Goal: Task Accomplishment & Management: Complete application form

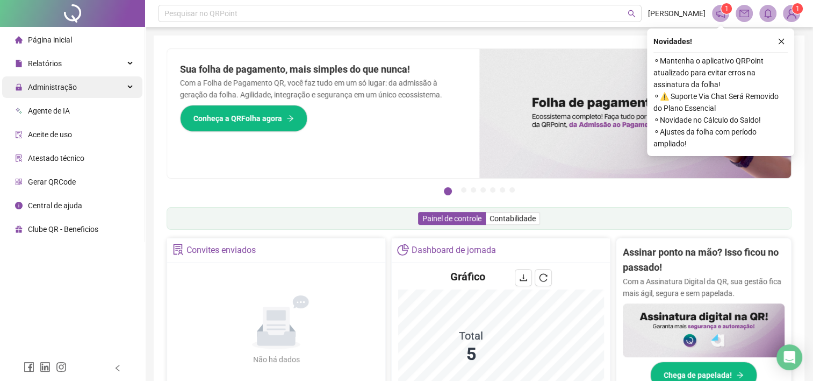
click at [33, 87] on span "Administração" at bounding box center [52, 87] width 49 height 9
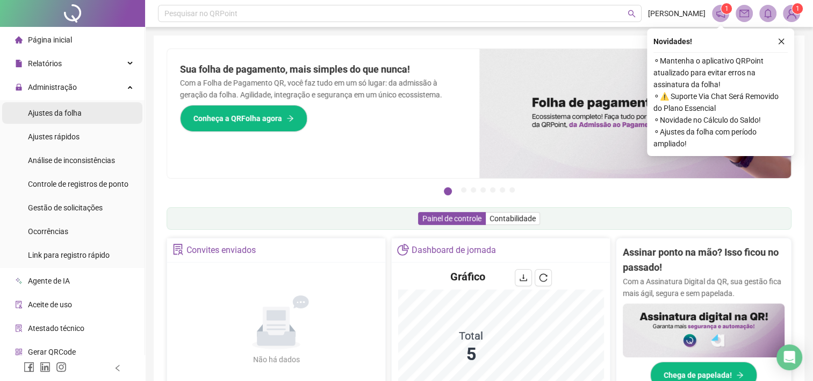
click at [53, 114] on span "Ajustes da folha" at bounding box center [55, 113] width 54 height 9
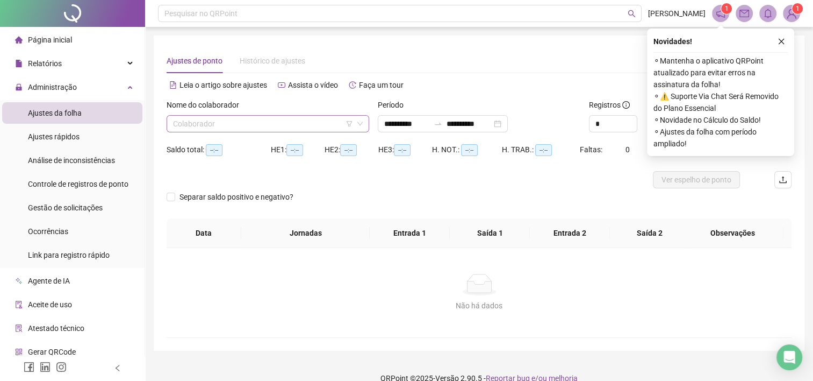
click at [241, 123] on input "search" at bounding box center [263, 124] width 180 height 16
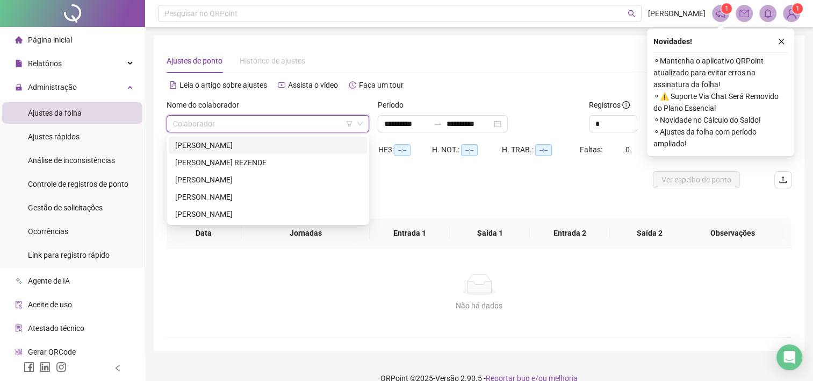
click at [215, 143] on div "[PERSON_NAME]" at bounding box center [267, 145] width 185 height 12
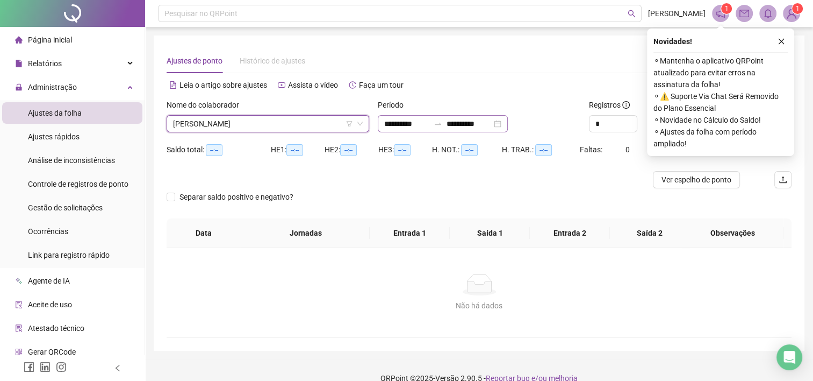
click at [416, 131] on div "**********" at bounding box center [443, 123] width 130 height 17
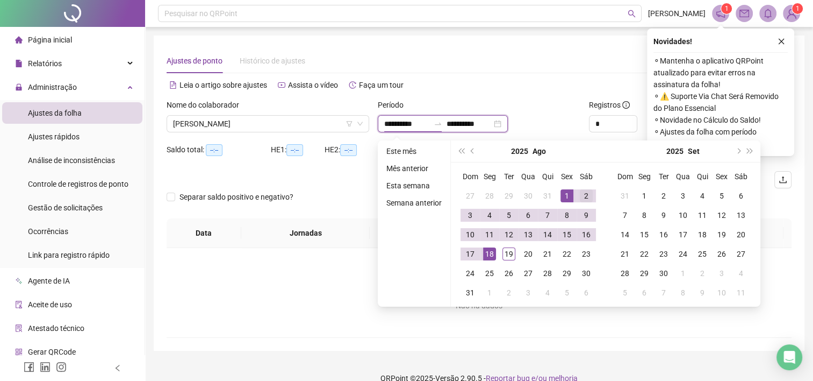
type input "**********"
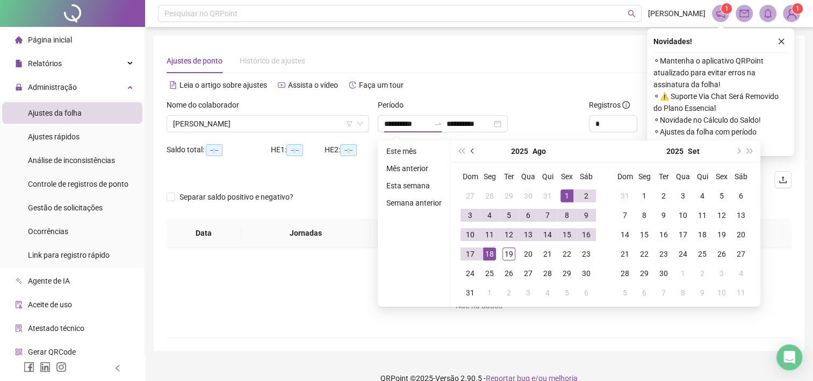
click at [475, 149] on button "prev-year" at bounding box center [473, 151] width 12 height 22
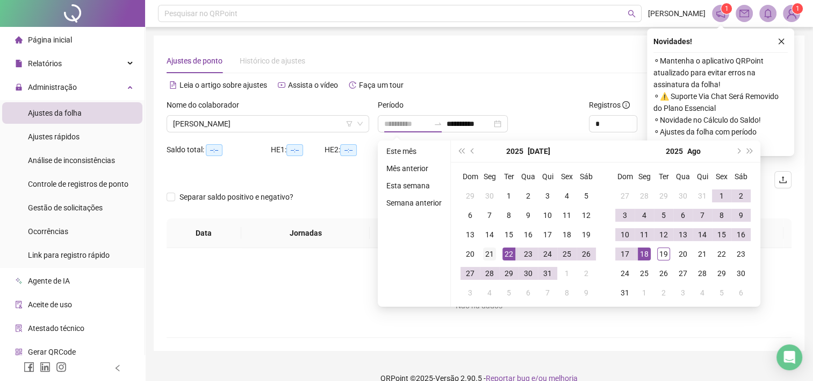
type input "**********"
drag, startPoint x: 489, startPoint y: 252, endPoint x: 530, endPoint y: 253, distance: 40.3
click at [490, 252] on div "21" at bounding box center [489, 253] width 13 height 13
type input "**********"
click at [645, 254] on div "18" at bounding box center [644, 253] width 13 height 13
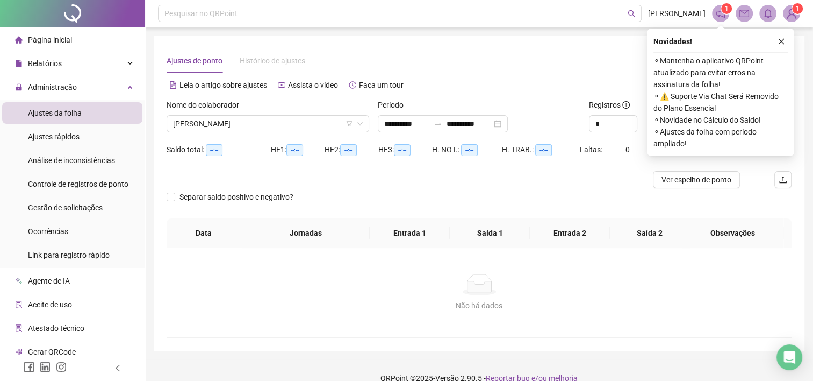
drag, startPoint x: 781, startPoint y: 39, endPoint x: 776, endPoint y: 52, distance: 14.3
click at [781, 39] on icon "close" at bounding box center [782, 42] width 8 height 8
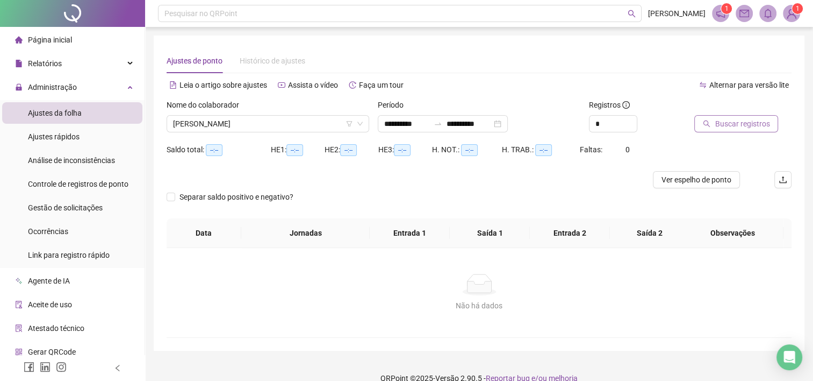
click at [746, 119] on span "Buscar registros" at bounding box center [742, 124] width 55 height 12
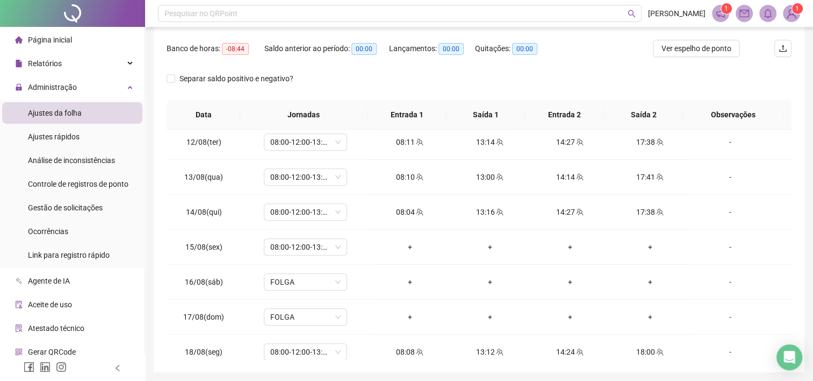
scroll to position [781, 0]
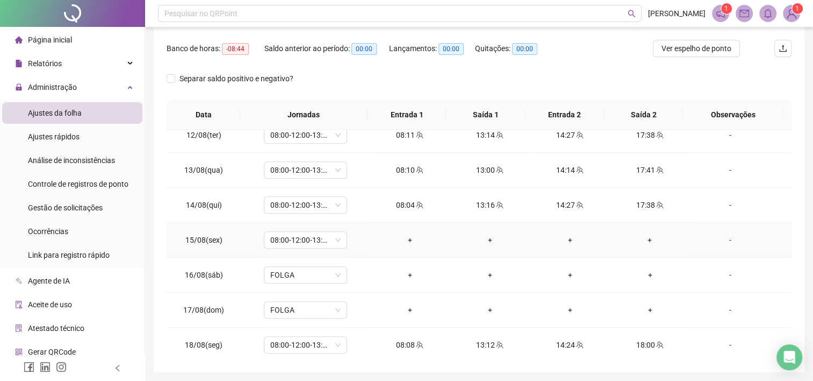
click at [724, 237] on div "-" at bounding box center [730, 240] width 63 height 12
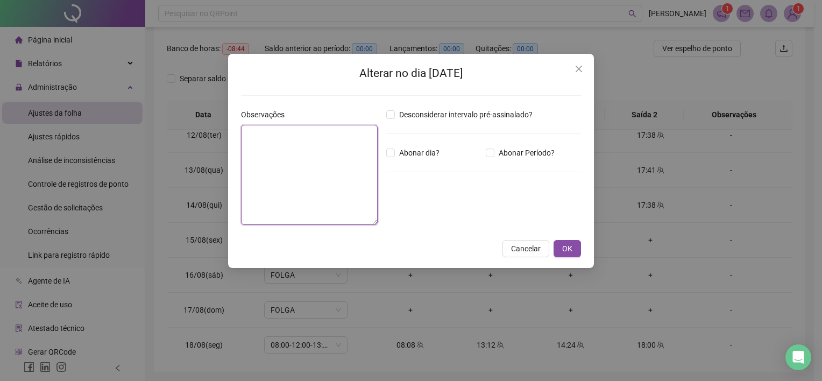
click at [320, 142] on textarea at bounding box center [309, 175] width 137 height 100
type textarea "*********"
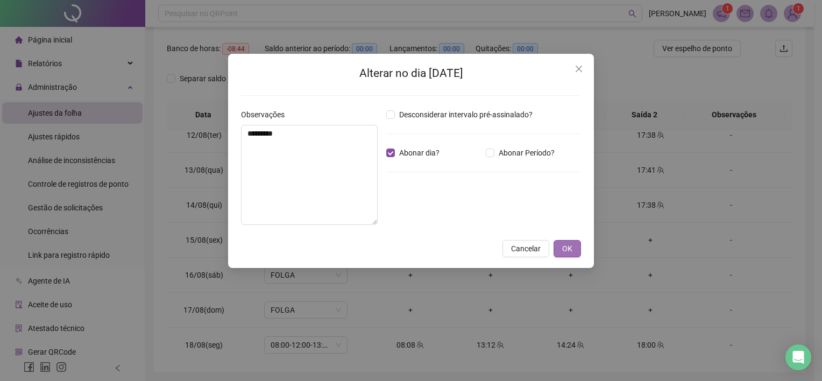
click at [568, 250] on span "OK" at bounding box center [567, 248] width 10 height 12
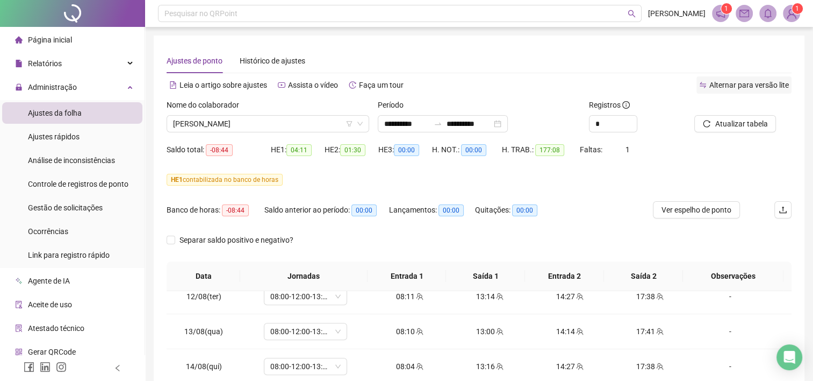
scroll to position [0, 0]
click at [724, 120] on span "Atualizar tabela" at bounding box center [741, 124] width 53 height 12
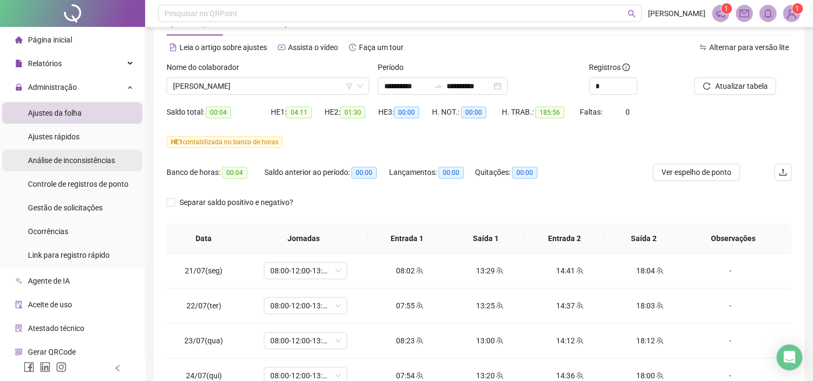
scroll to position [37, 0]
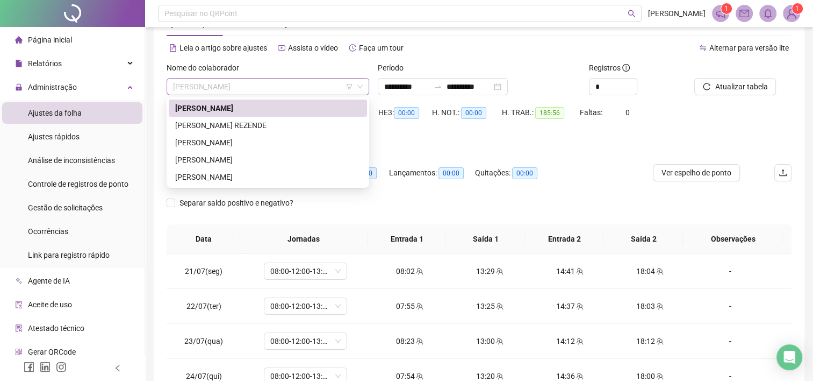
click at [230, 86] on span "[PERSON_NAME]" at bounding box center [268, 86] width 190 height 16
click at [227, 160] on div "[PERSON_NAME]" at bounding box center [267, 160] width 185 height 12
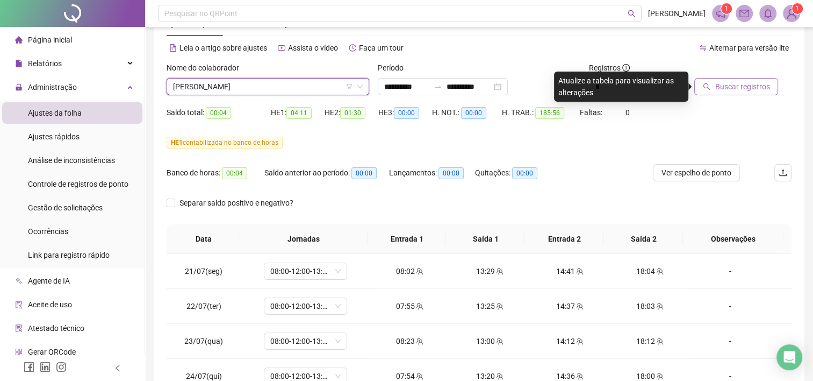
click at [744, 88] on span "Buscar registros" at bounding box center [742, 87] width 55 height 12
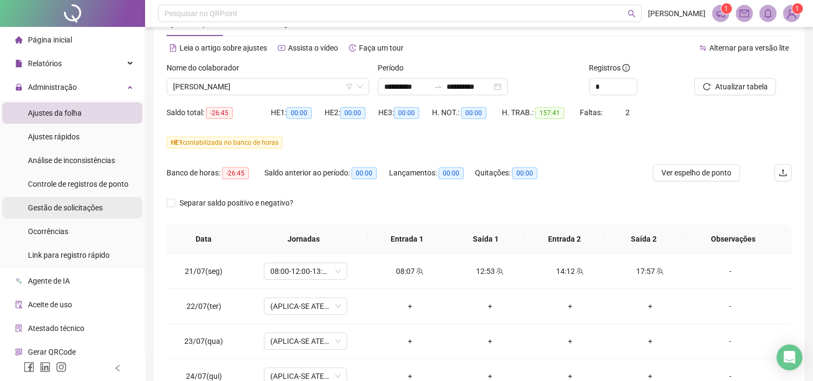
click at [83, 203] on span "Gestão de solicitações" at bounding box center [65, 207] width 75 height 9
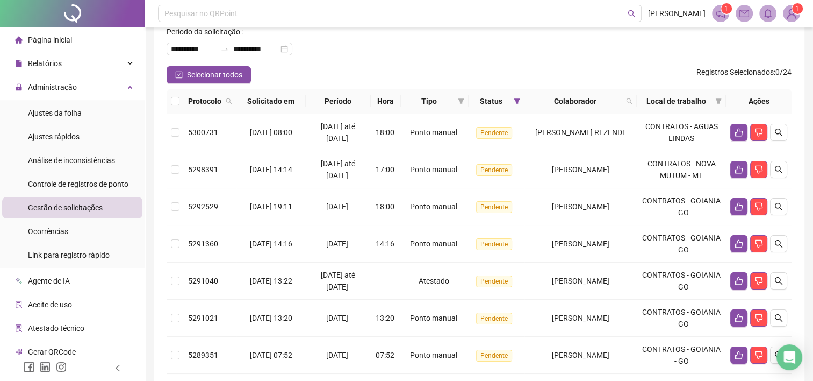
scroll to position [67, 0]
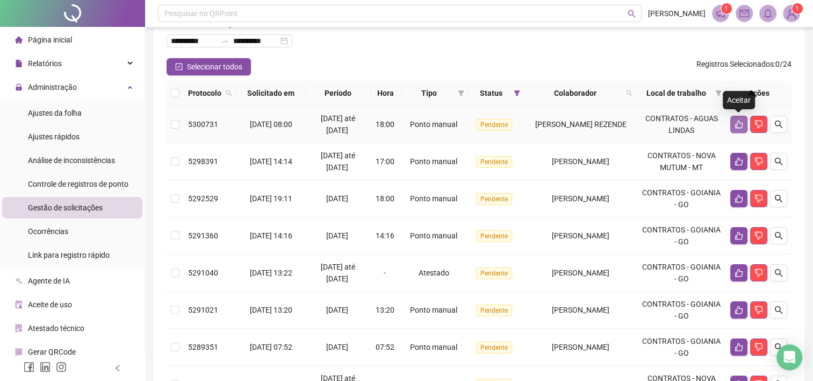
click at [741, 126] on icon "like" at bounding box center [739, 124] width 9 height 9
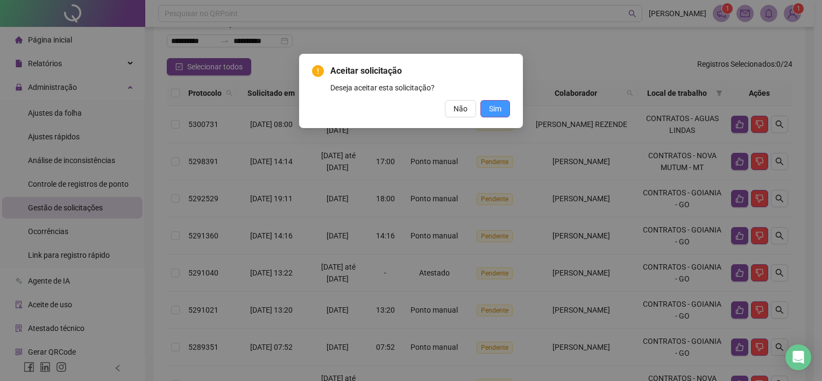
click at [504, 113] on button "Sim" at bounding box center [495, 108] width 30 height 17
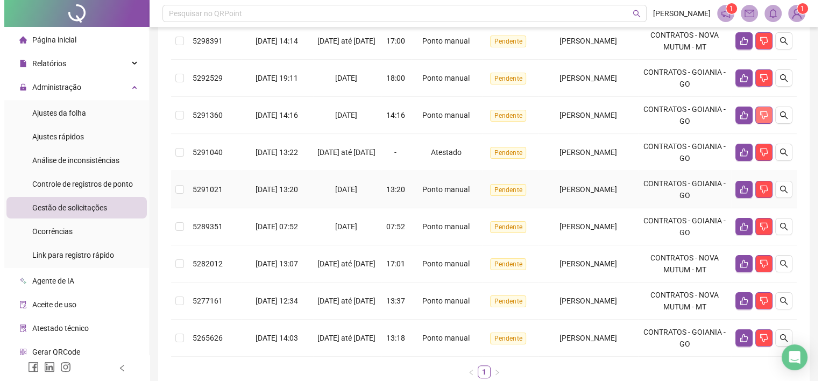
scroll to position [214, 0]
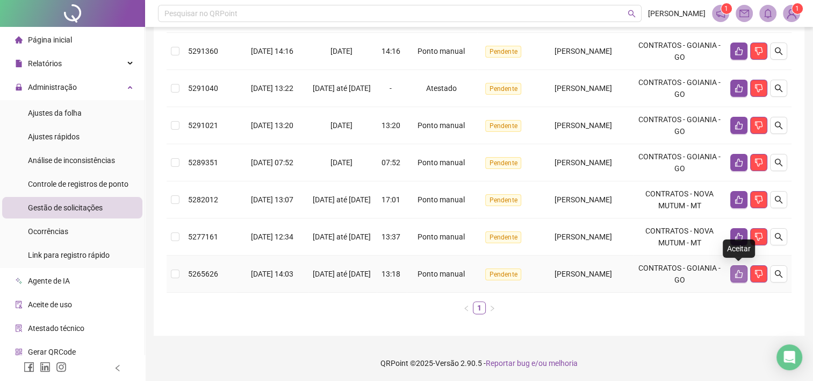
click at [739, 276] on icon "like" at bounding box center [739, 273] width 9 height 9
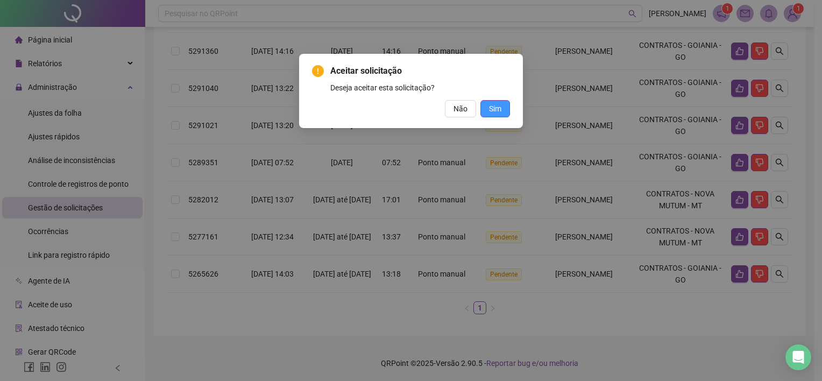
click at [495, 110] on span "Sim" at bounding box center [495, 109] width 12 height 12
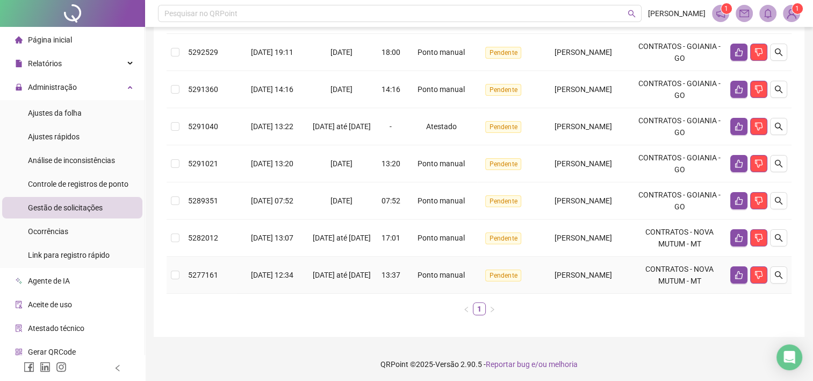
scroll to position [177, 0]
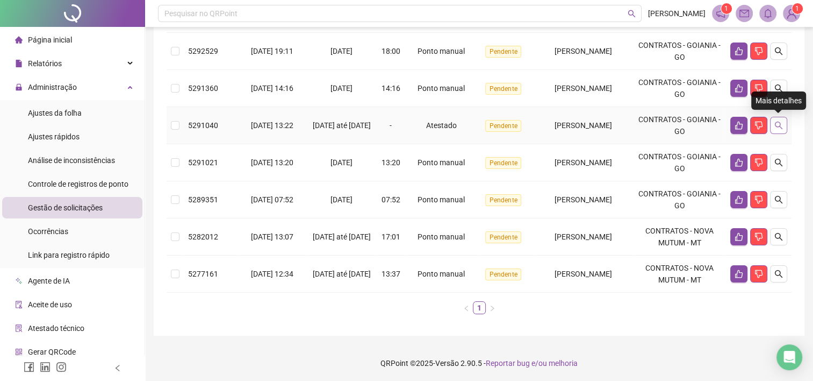
click at [779, 126] on icon "search" at bounding box center [779, 125] width 9 height 9
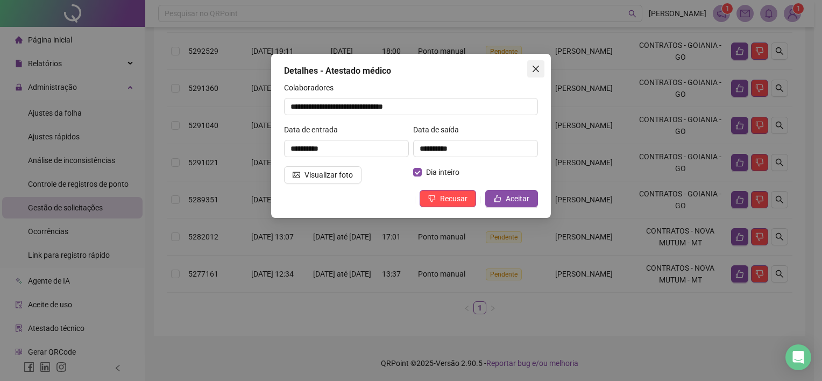
click at [537, 68] on icon "close" at bounding box center [535, 69] width 9 height 9
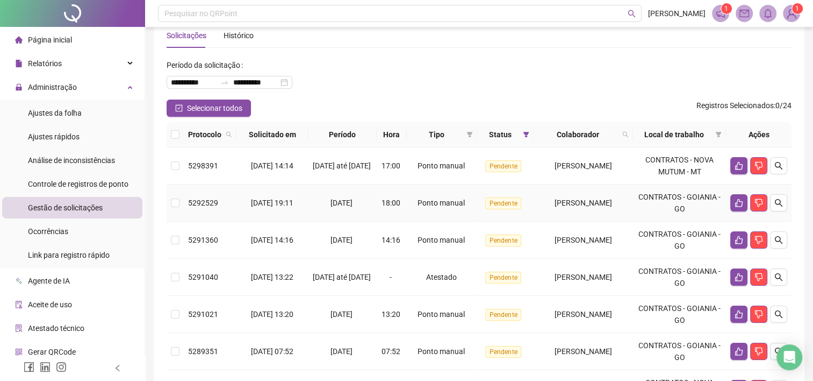
scroll to position [0, 0]
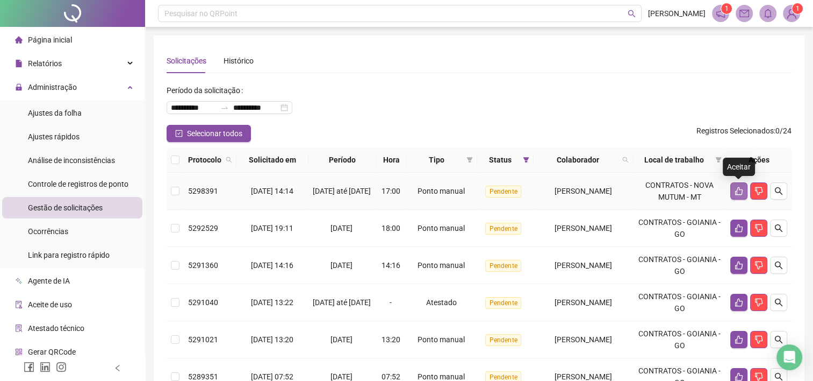
click at [741, 191] on icon "like" at bounding box center [739, 191] width 9 height 9
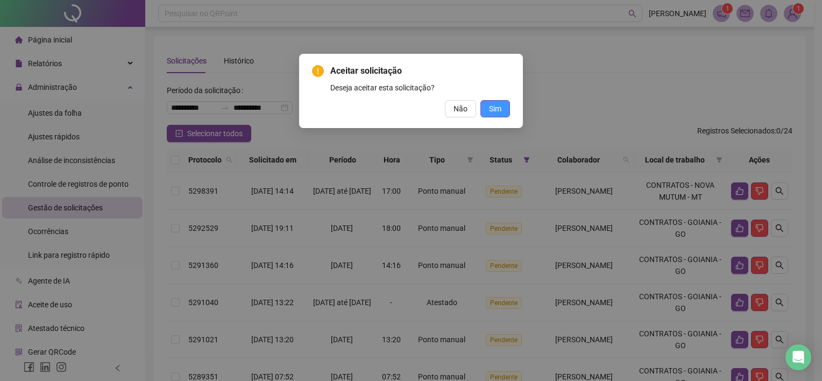
click at [497, 111] on span "Sim" at bounding box center [495, 109] width 12 height 12
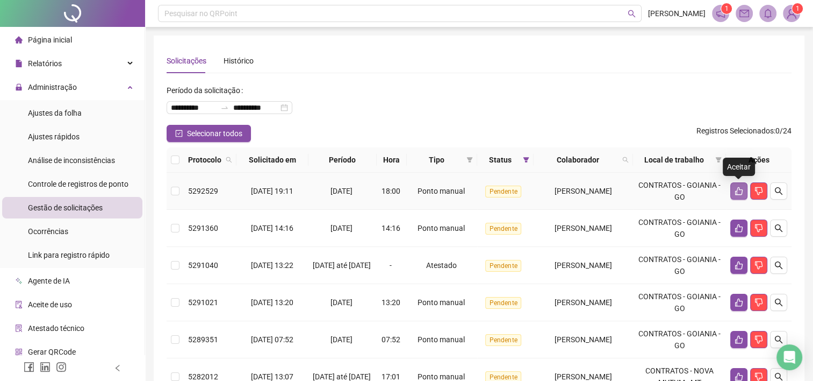
click at [737, 190] on icon "like" at bounding box center [739, 191] width 9 height 9
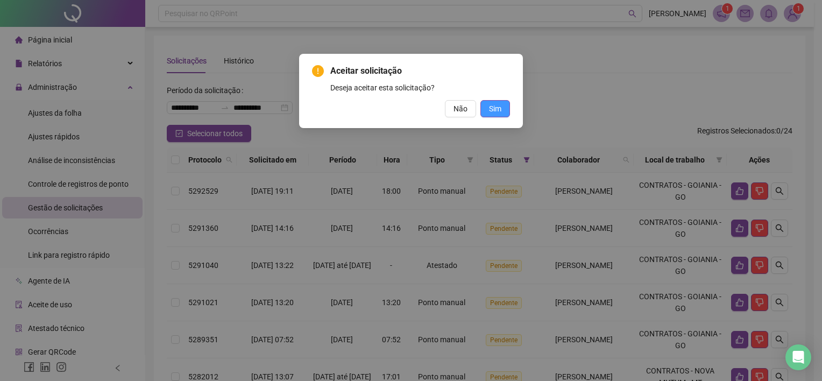
click at [494, 112] on span "Sim" at bounding box center [495, 109] width 12 height 12
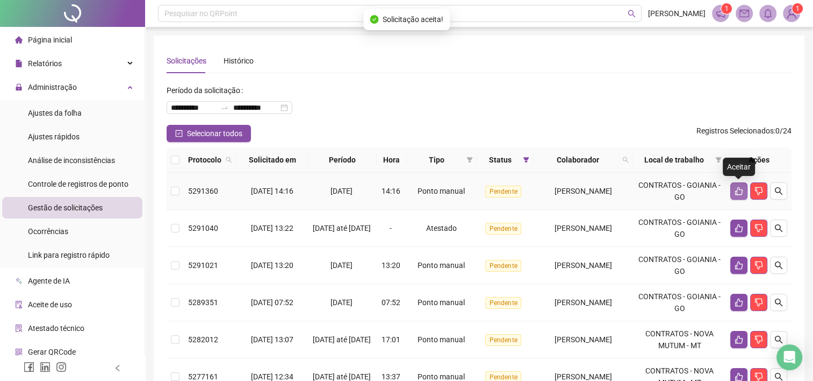
click at [737, 193] on icon "like" at bounding box center [739, 191] width 9 height 9
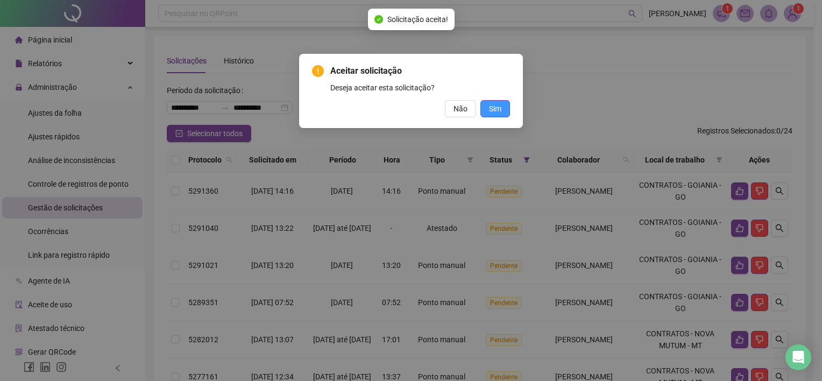
click at [495, 108] on span "Sim" at bounding box center [495, 109] width 12 height 12
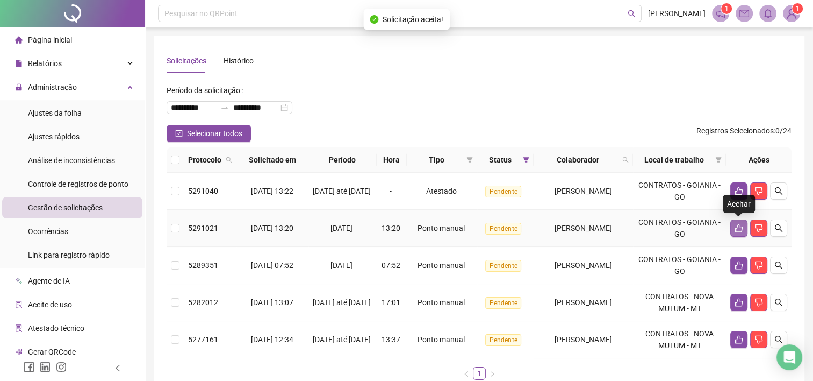
click at [738, 226] on icon "like" at bounding box center [739, 228] width 9 height 9
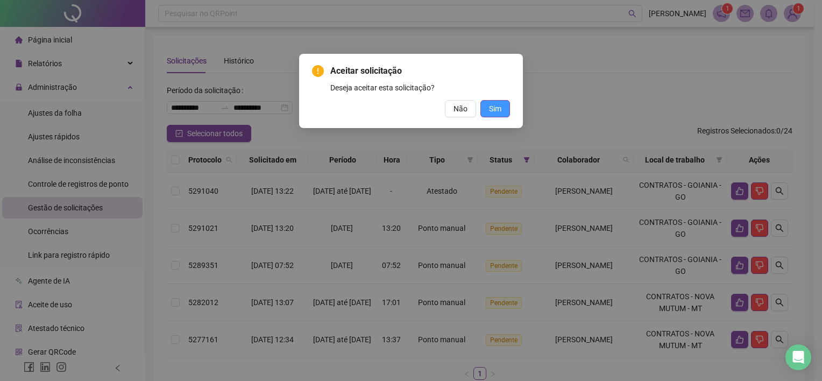
click at [497, 105] on span "Sim" at bounding box center [495, 109] width 12 height 12
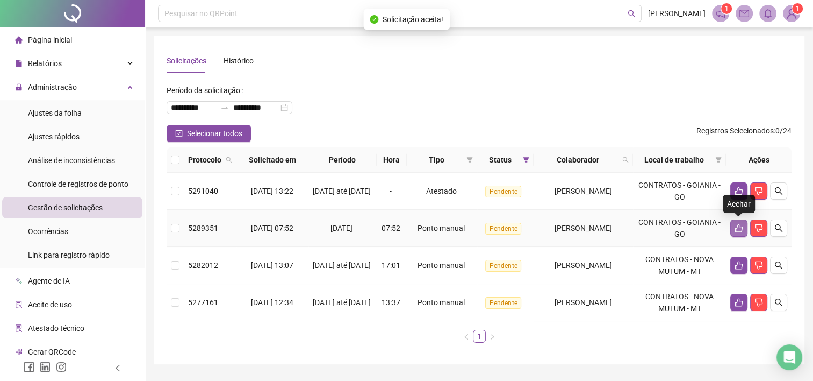
click at [737, 227] on icon "like" at bounding box center [740, 228] width 8 height 8
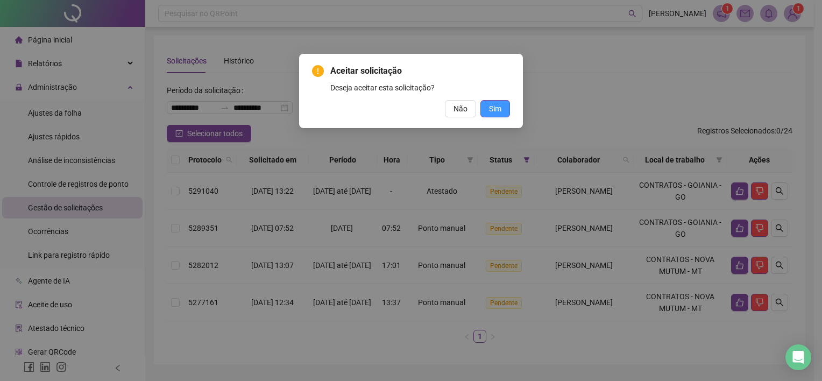
click at [489, 111] on span "Sim" at bounding box center [495, 109] width 12 height 12
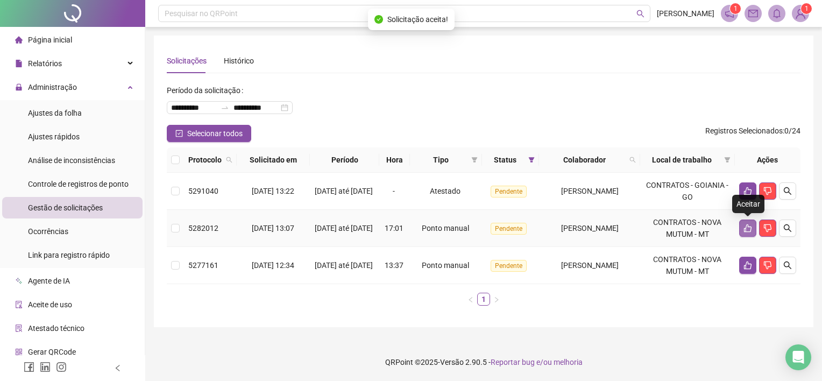
click at [745, 230] on icon "like" at bounding box center [748, 228] width 8 height 8
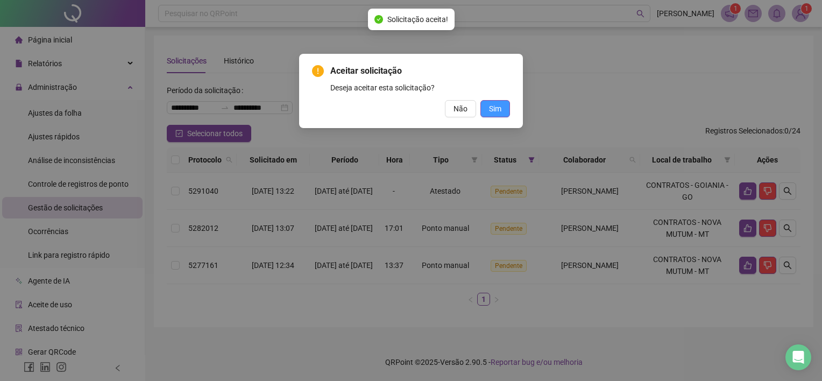
click at [494, 105] on span "Sim" at bounding box center [495, 109] width 12 height 12
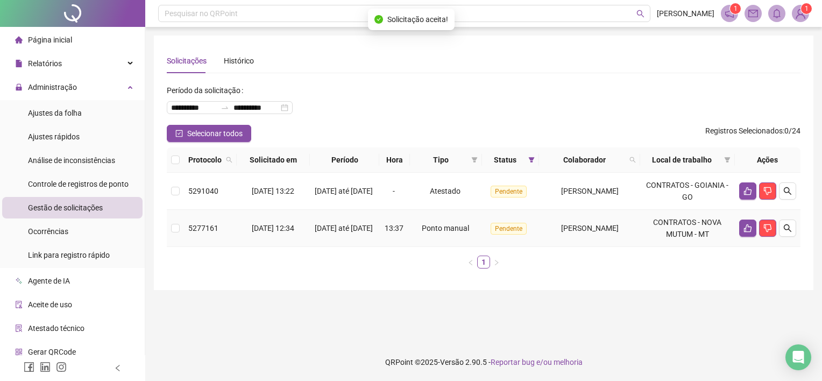
click at [738, 234] on td at bounding box center [767, 228] width 66 height 37
click at [745, 233] on button "button" at bounding box center [747, 227] width 17 height 17
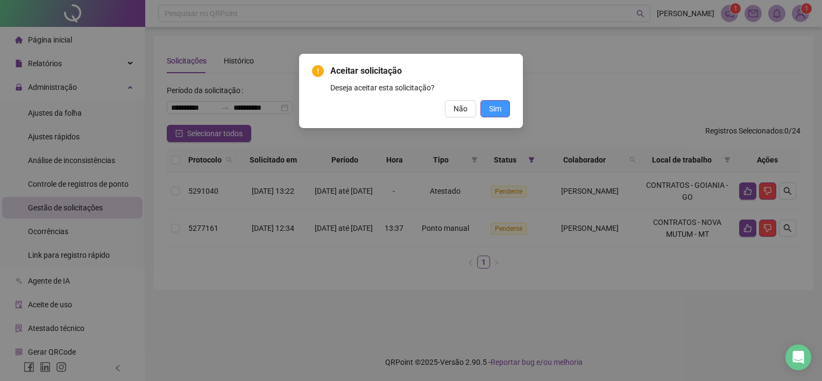
click at [495, 109] on span "Sim" at bounding box center [495, 109] width 12 height 12
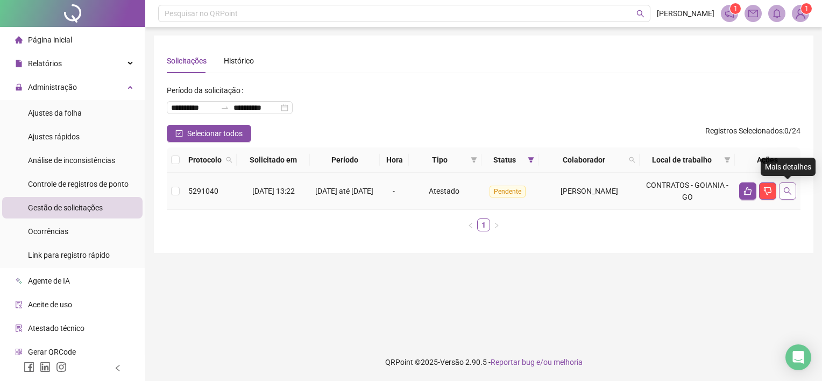
click at [789, 191] on icon "search" at bounding box center [787, 191] width 9 height 9
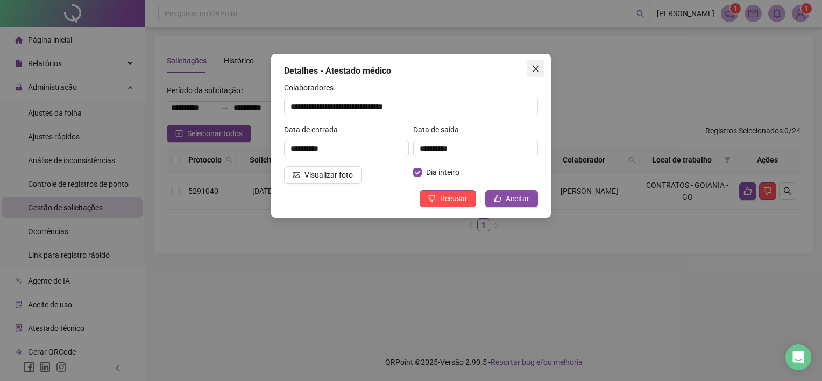
click at [536, 66] on icon "close" at bounding box center [535, 69] width 9 height 9
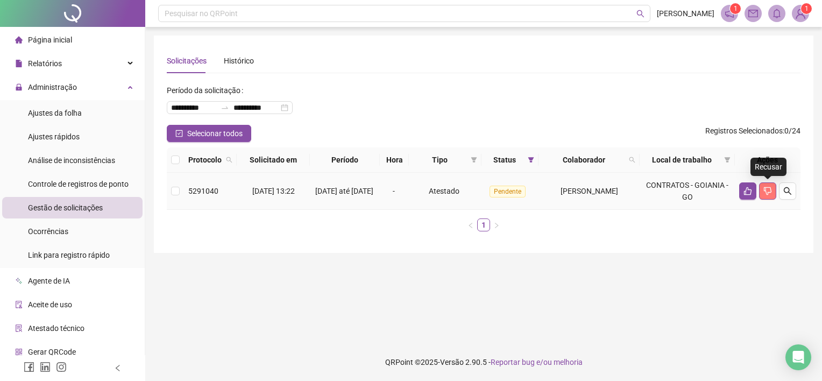
click at [768, 194] on icon "dislike" at bounding box center [767, 191] width 9 height 9
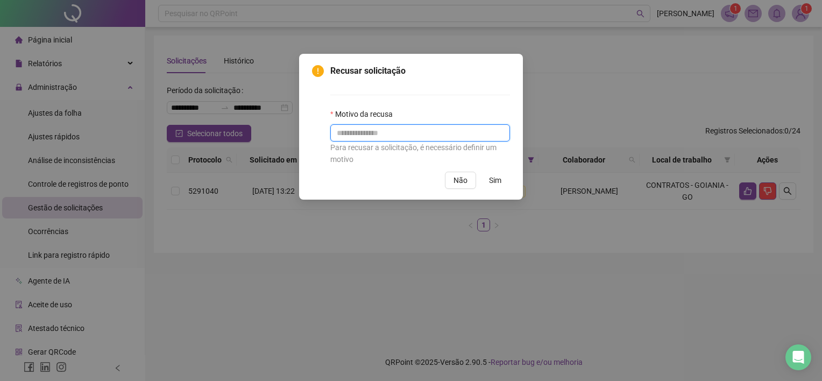
click at [386, 133] on input "text" at bounding box center [420, 132] width 180 height 17
type input "**********"
click at [502, 183] on button "Sim" at bounding box center [495, 180] width 30 height 17
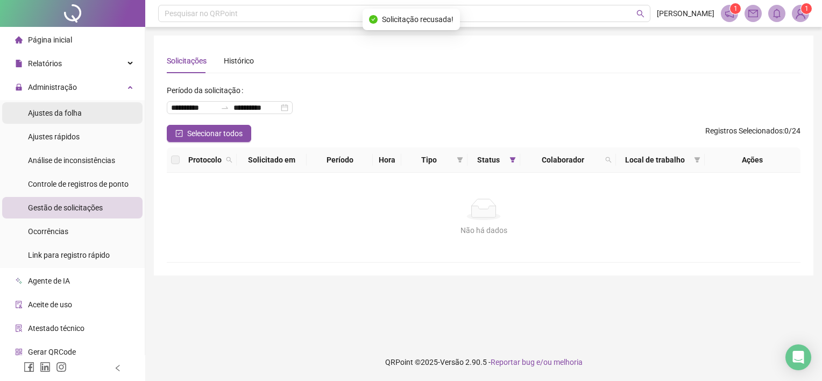
click at [60, 116] on span "Ajustes da folha" at bounding box center [55, 113] width 54 height 9
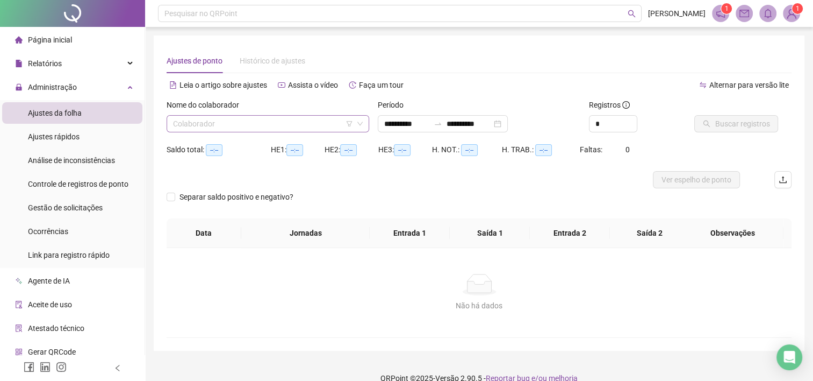
click at [229, 118] on input "search" at bounding box center [263, 124] width 180 height 16
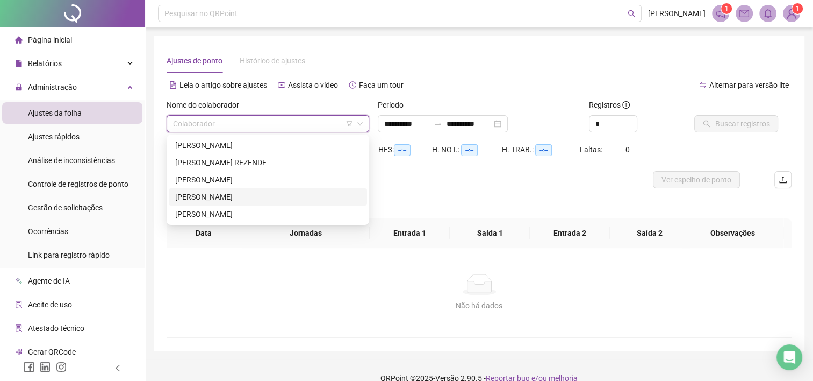
click at [215, 191] on div "[PERSON_NAME]" at bounding box center [267, 197] width 185 height 12
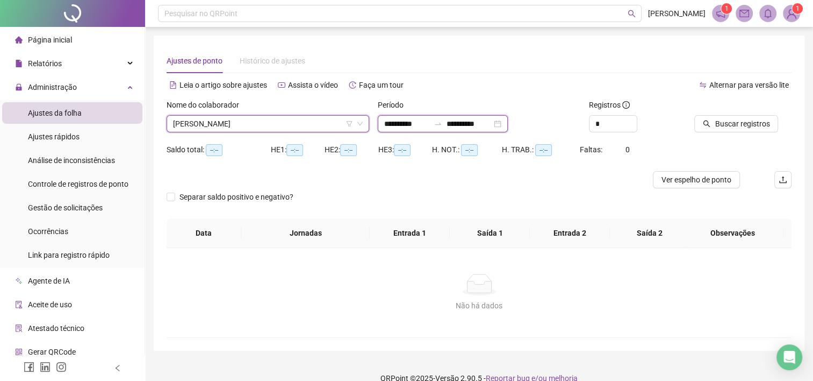
click at [396, 127] on input "**********" at bounding box center [406, 124] width 45 height 12
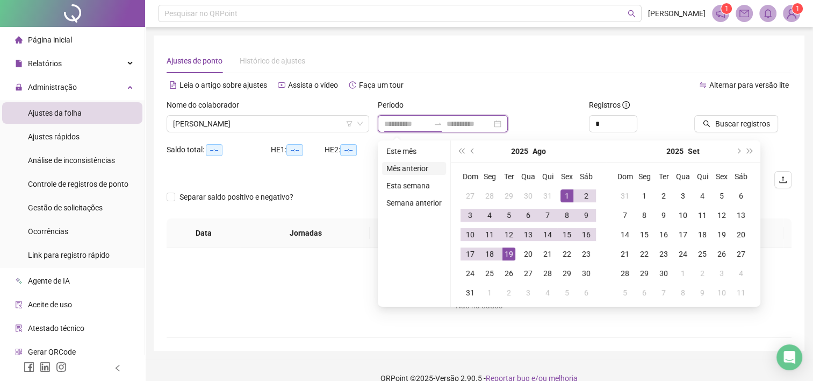
type input "**********"
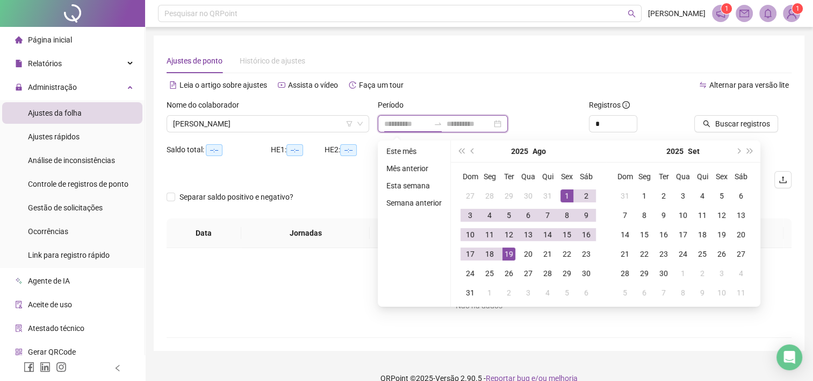
type input "**********"
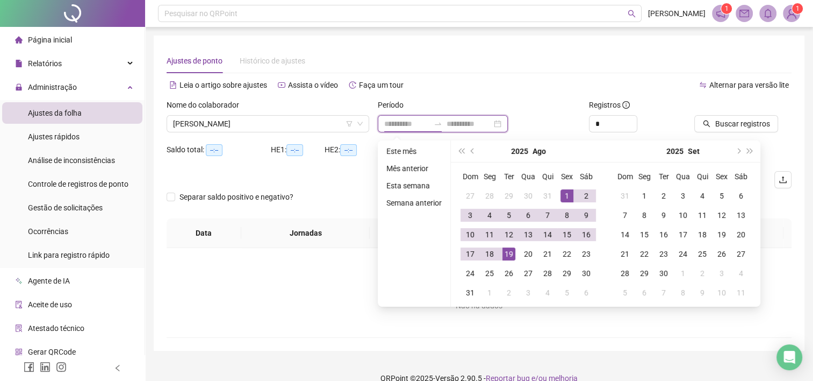
type input "**********"
click at [472, 150] on span "prev-year" at bounding box center [473, 150] width 5 height 5
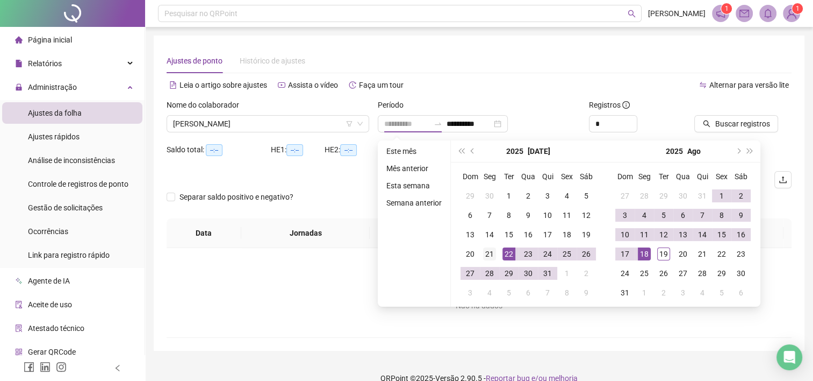
type input "**********"
click at [491, 253] on div "21" at bounding box center [489, 253] width 13 height 13
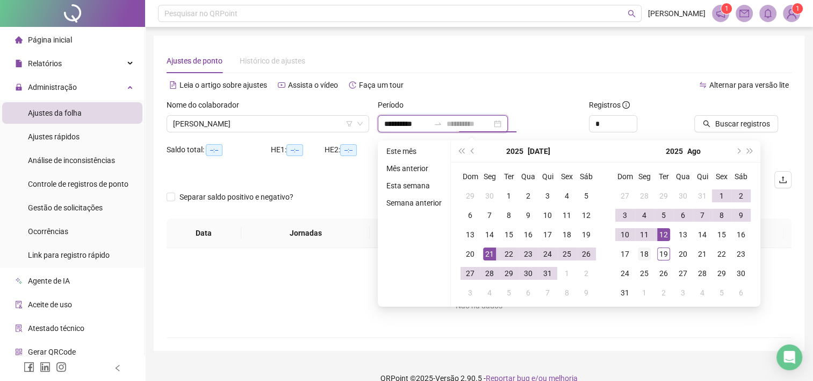
type input "**********"
drag, startPoint x: 645, startPoint y: 256, endPoint x: 658, endPoint y: 244, distance: 17.5
click at [645, 256] on div "18" at bounding box center [644, 253] width 13 height 13
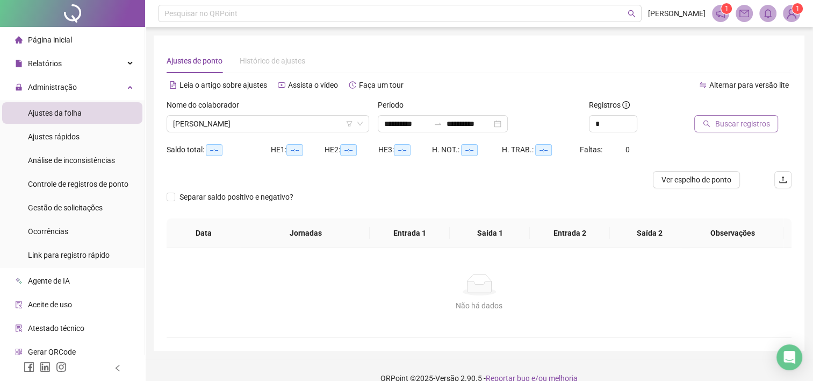
click at [747, 126] on span "Buscar registros" at bounding box center [742, 124] width 55 height 12
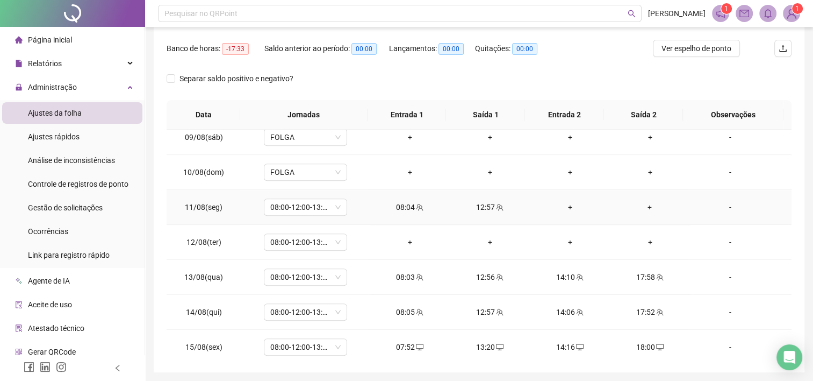
scroll to position [673, 0]
click at [729, 241] on div "-" at bounding box center [730, 243] width 63 height 12
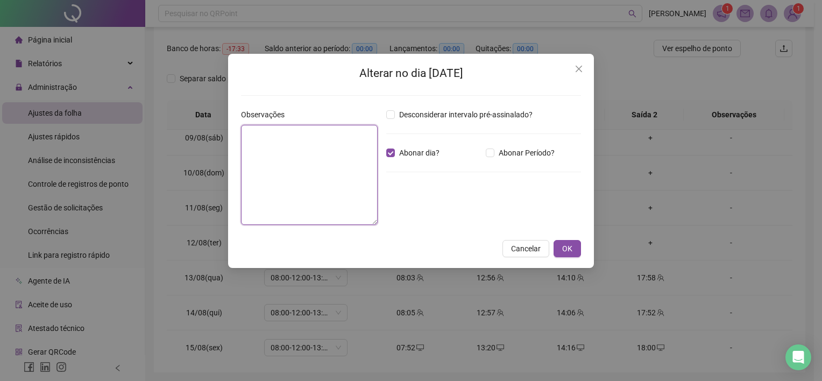
click at [295, 135] on textarea at bounding box center [309, 175] width 137 height 100
type textarea "**********"
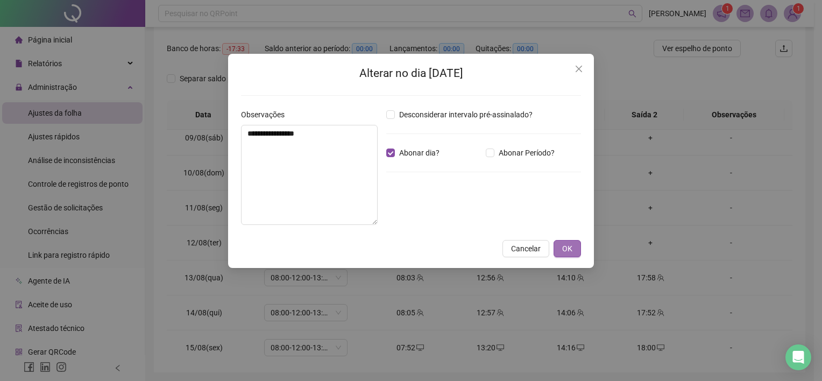
click at [570, 250] on span "OK" at bounding box center [567, 248] width 10 height 12
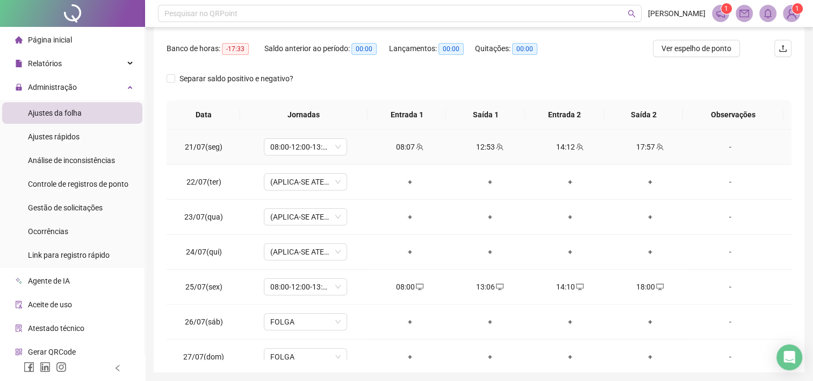
scroll to position [0, 0]
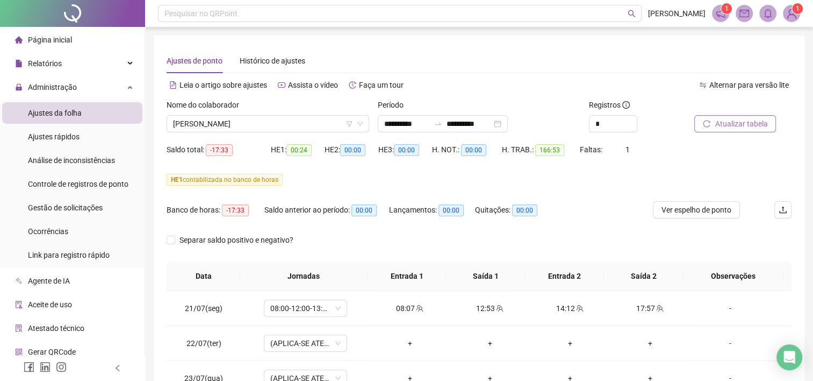
click at [731, 125] on span "Atualizar tabela" at bounding box center [741, 124] width 53 height 12
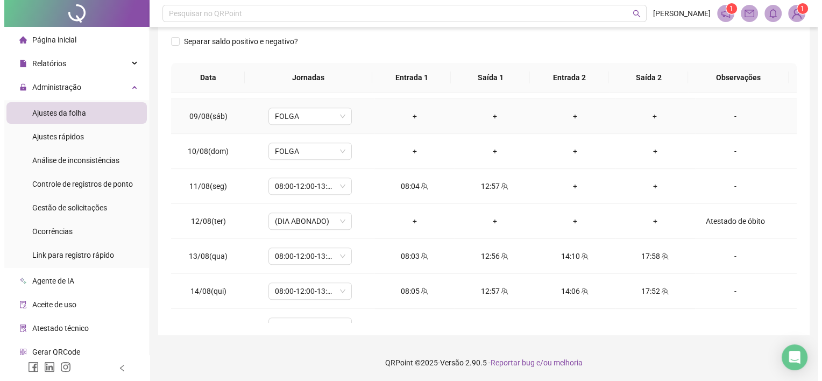
scroll to position [673, 0]
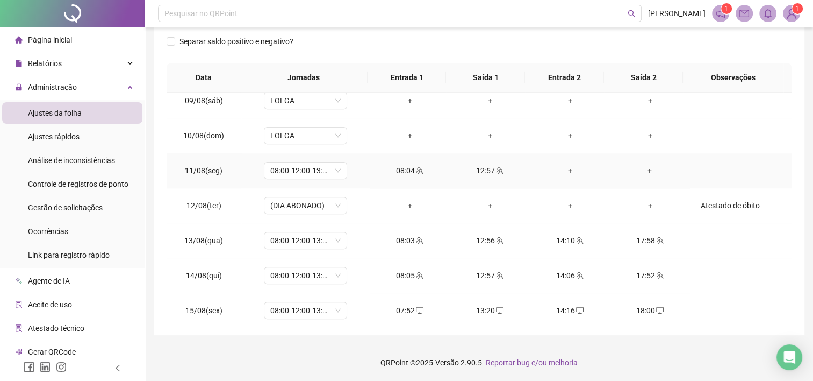
click at [725, 168] on div "-" at bounding box center [730, 171] width 63 height 12
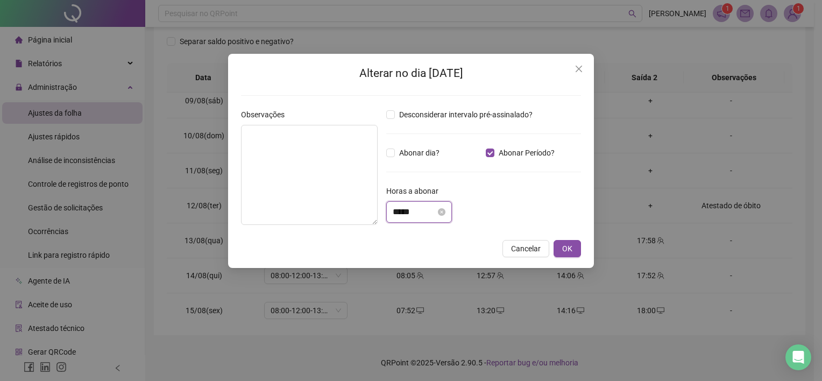
click at [396, 211] on input "*****" at bounding box center [413, 211] width 43 height 13
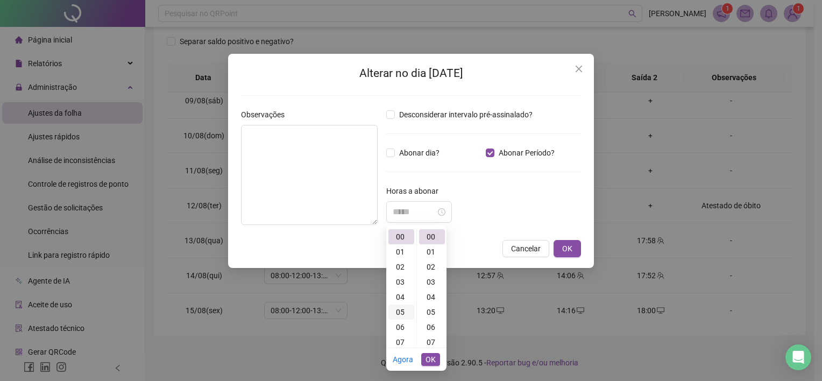
click at [400, 297] on div "04" at bounding box center [401, 296] width 26 height 15
click at [433, 332] on div "10" at bounding box center [432, 333] width 26 height 15
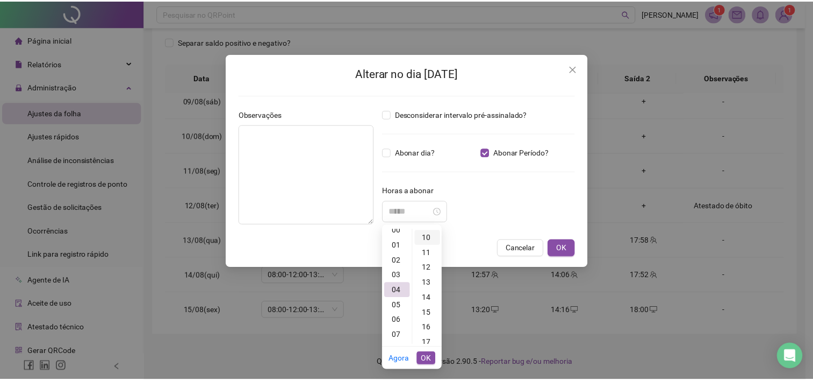
scroll to position [151, 0]
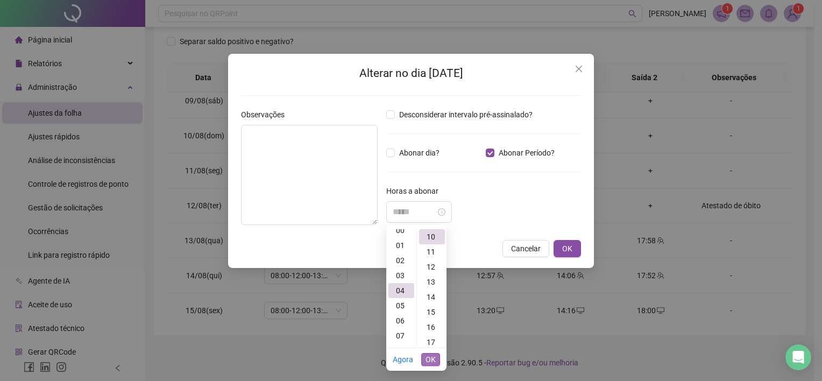
type input "*****"
click at [438, 355] on button "OK" at bounding box center [430, 359] width 19 height 13
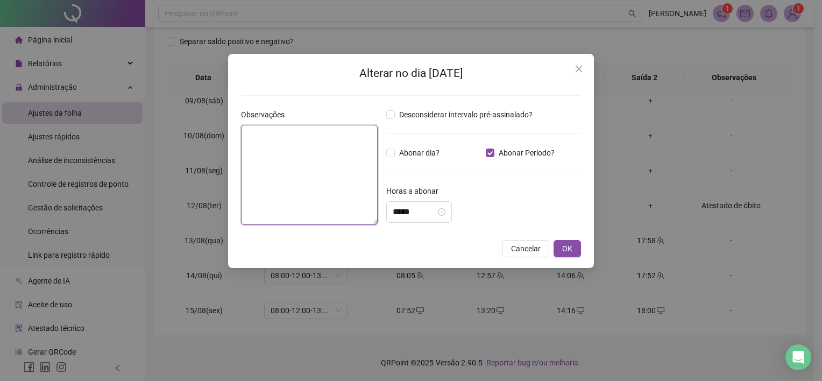
click at [297, 131] on textarea at bounding box center [309, 175] width 137 height 100
type textarea "*"
drag, startPoint x: 368, startPoint y: 133, endPoint x: 234, endPoint y: 136, distance: 133.4
click at [237, 138] on div "**********" at bounding box center [309, 171] width 145 height 125
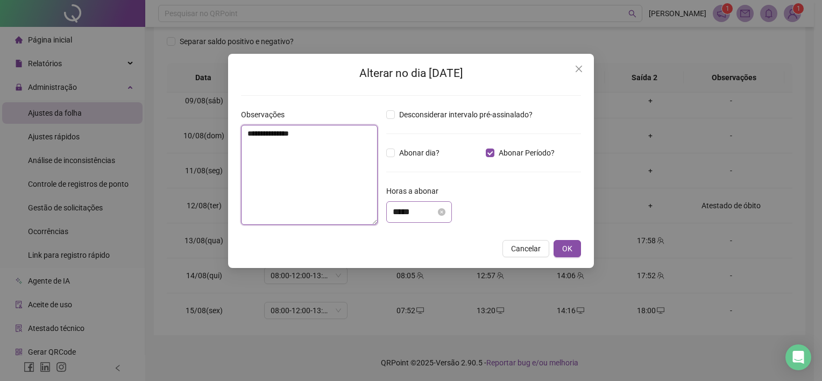
type textarea "**********"
click at [429, 212] on input "*****" at bounding box center [413, 211] width 43 height 13
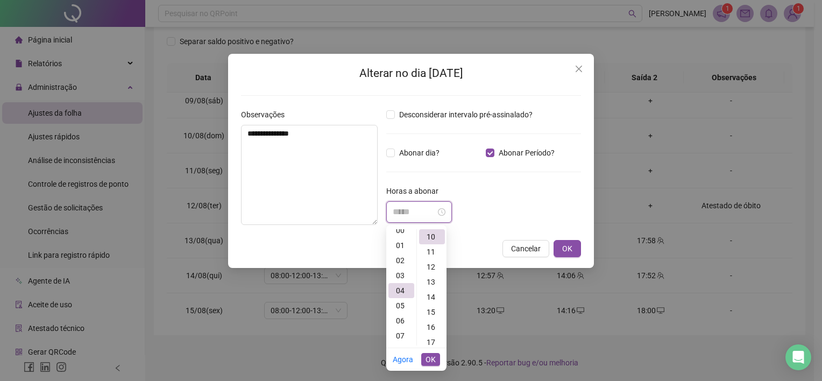
type input "*****"
click at [427, 360] on span "OK" at bounding box center [430, 359] width 10 height 12
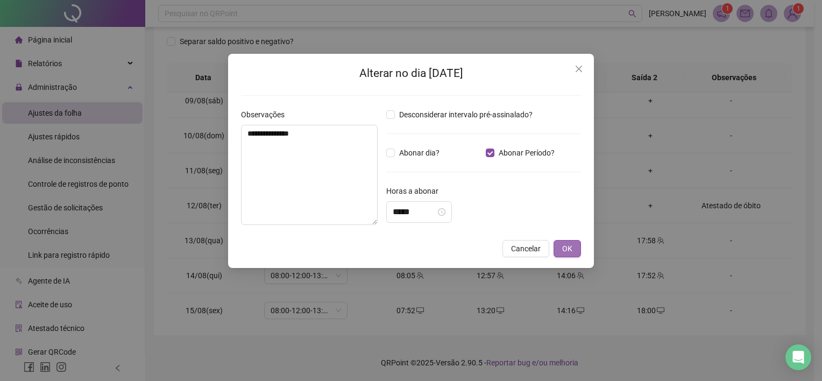
click at [565, 254] on button "OK" at bounding box center [566, 248] width 27 height 17
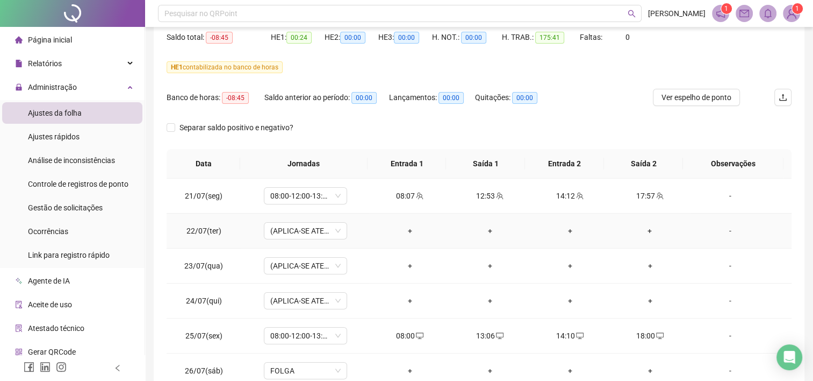
scroll to position [0, 0]
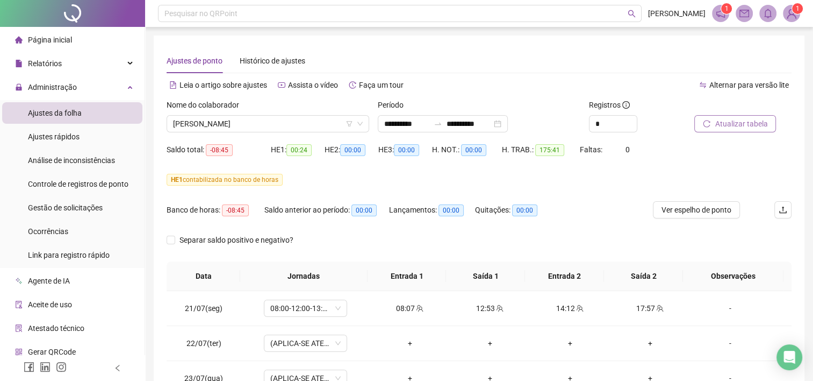
click at [742, 120] on span "Atualizar tabela" at bounding box center [741, 124] width 53 height 12
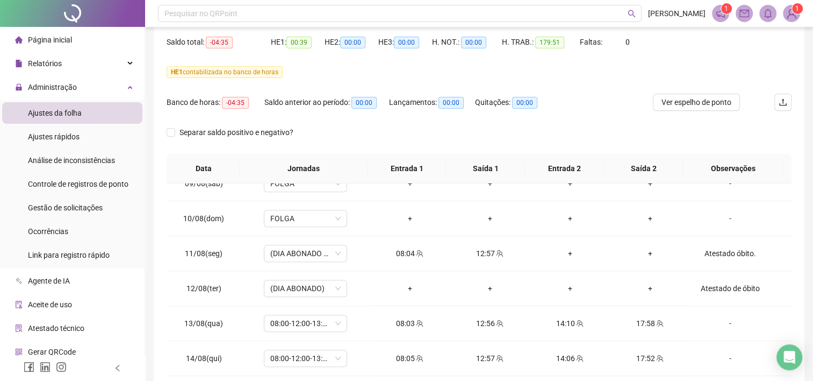
scroll to position [699, 0]
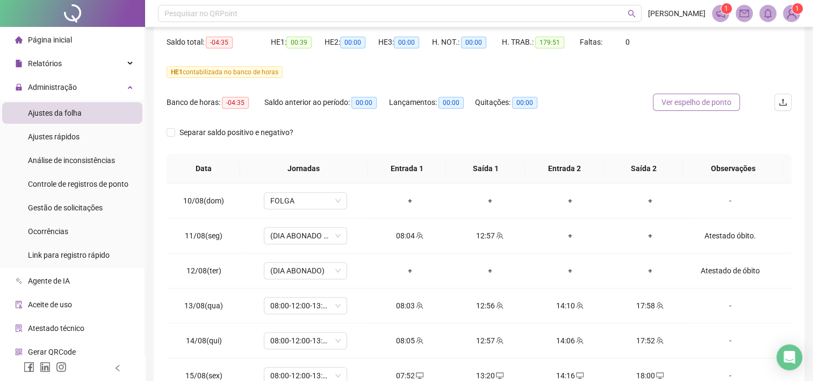
click at [692, 104] on span "Ver espelho de ponto" at bounding box center [697, 102] width 70 height 12
